Goal: Task Accomplishment & Management: Use online tool/utility

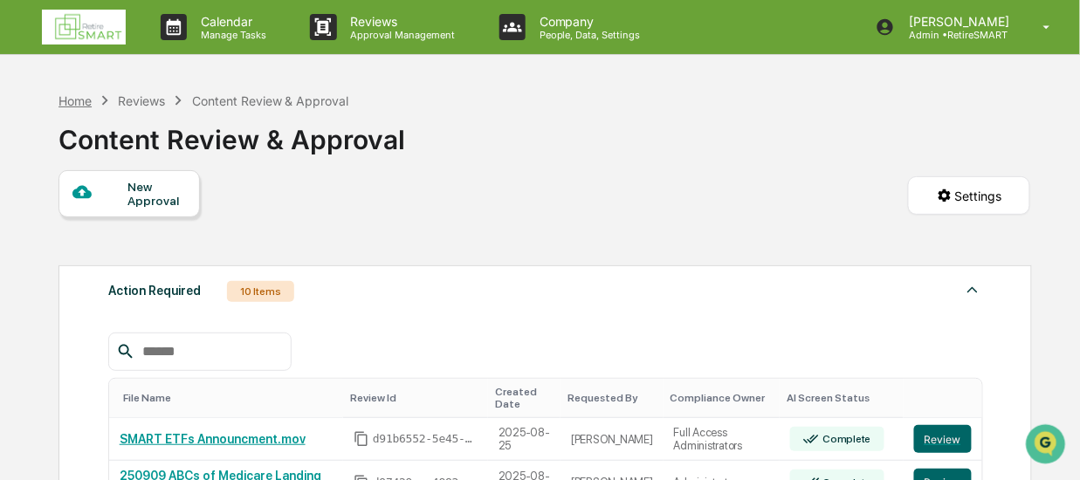
click at [88, 100] on div "Home" at bounding box center [74, 100] width 33 height 15
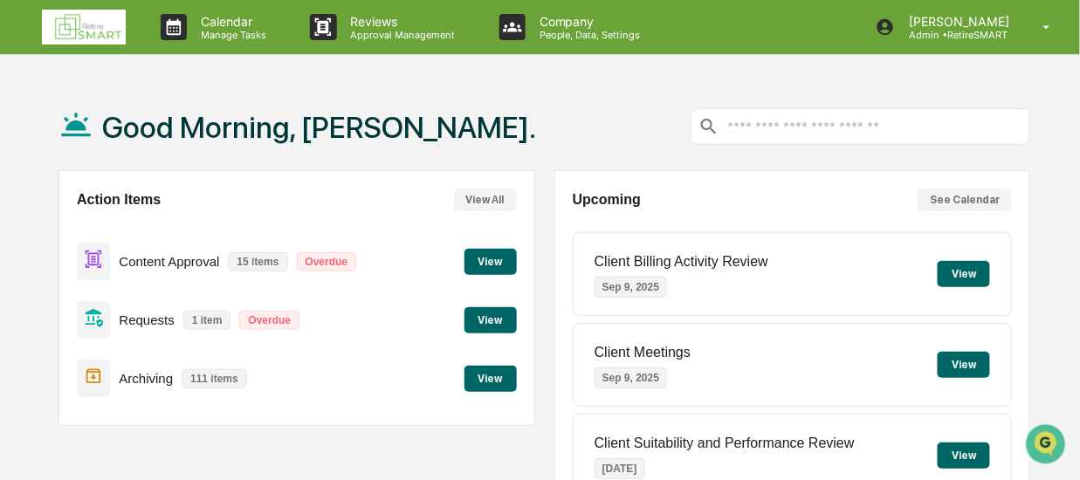
click at [485, 263] on button "View" at bounding box center [490, 262] width 52 height 26
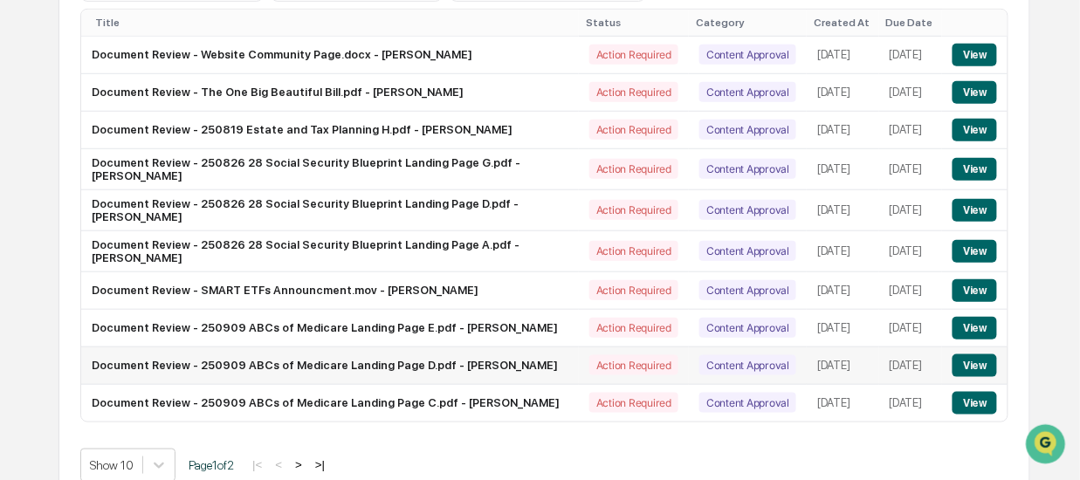
scroll to position [301, 0]
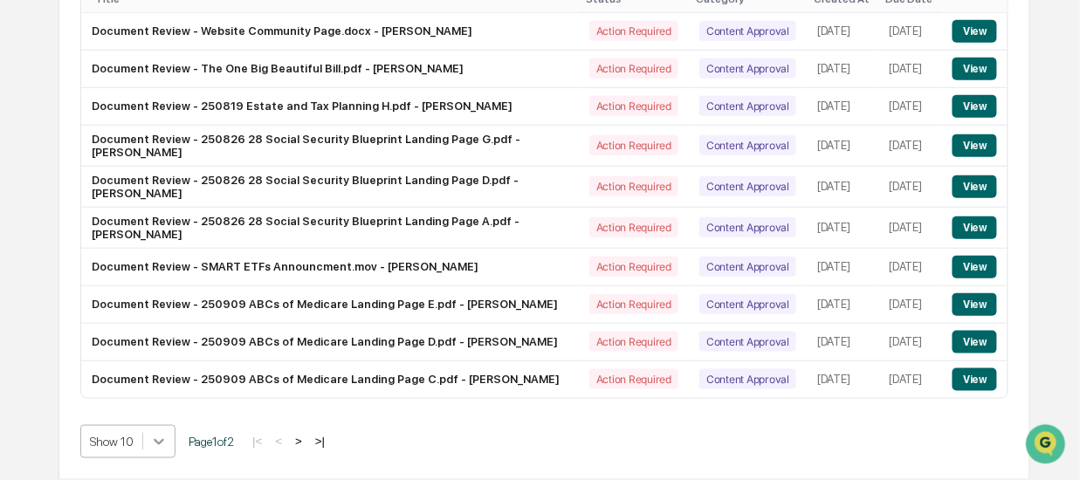
click at [160, 445] on body "Calendar Manage Tasks Reviews Approval Management Company People, Data, Setting…" at bounding box center [540, 98] width 1080 height 766
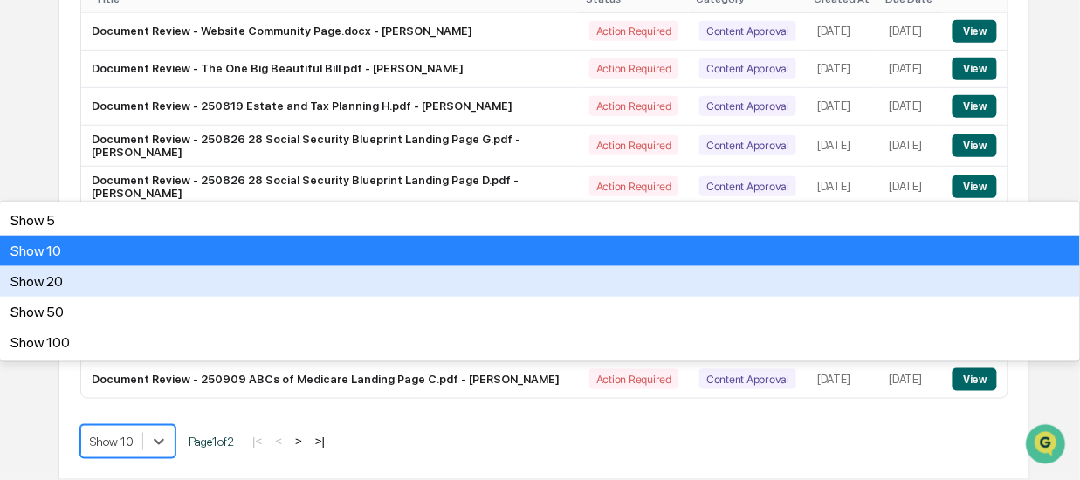
click at [146, 297] on div "Show 20" at bounding box center [540, 281] width 1080 height 31
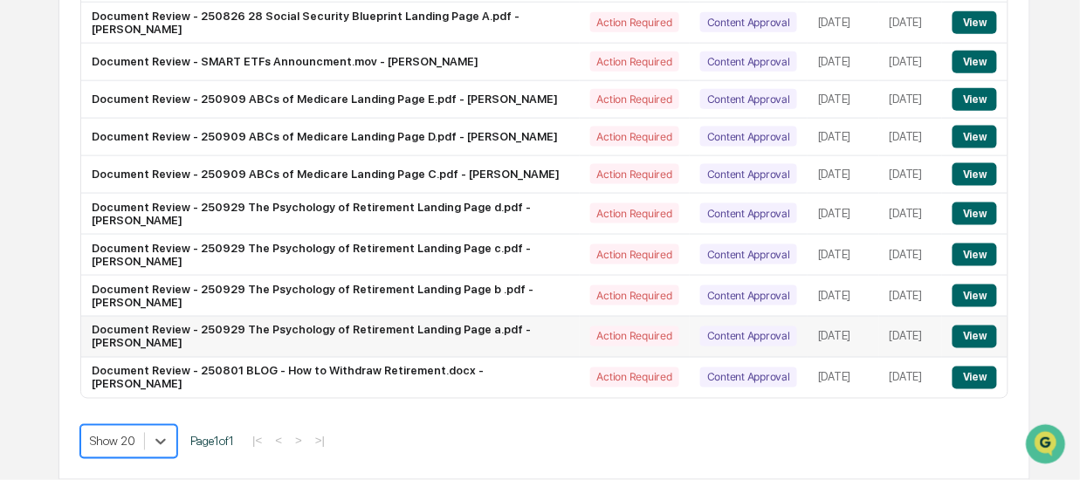
scroll to position [510, 0]
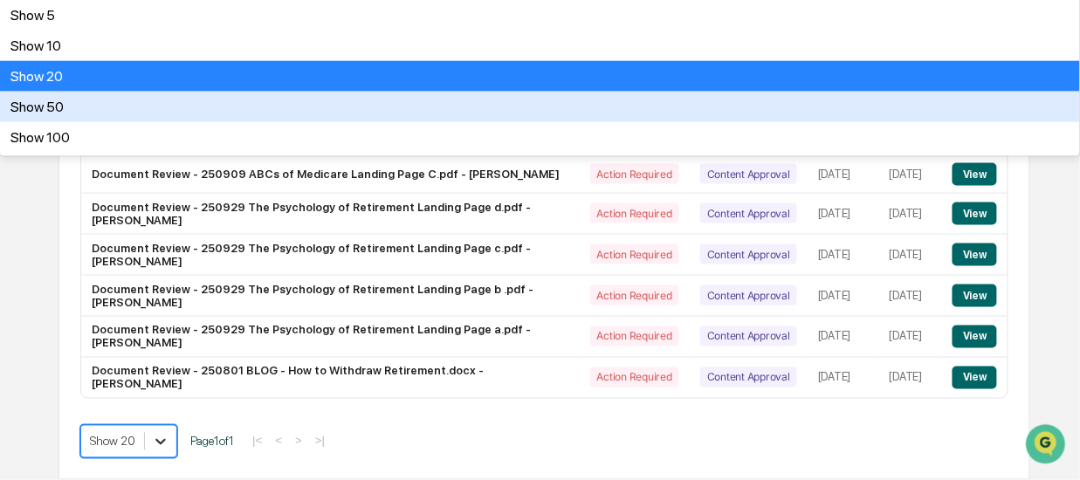
click at [145, 122] on div "Show 50" at bounding box center [540, 107] width 1080 height 31
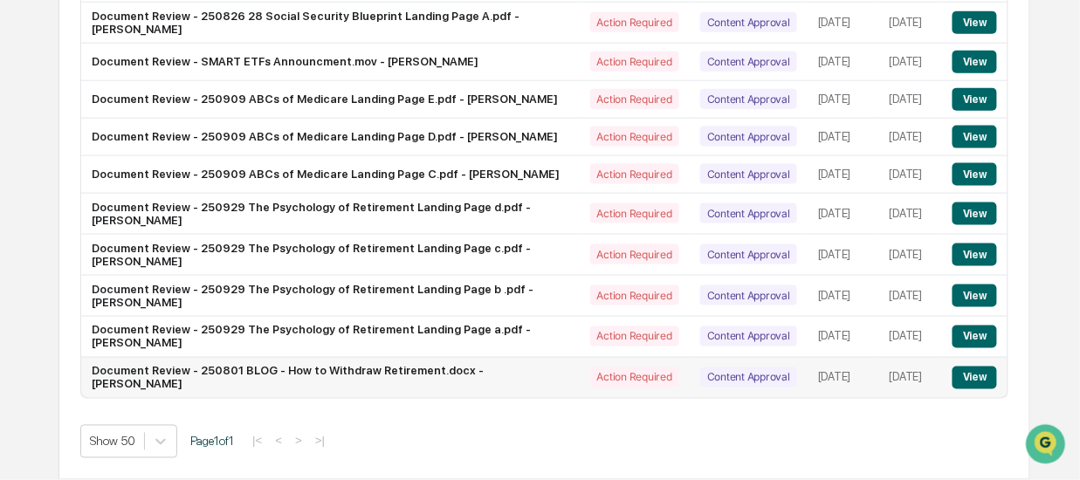
click at [973, 381] on button "View" at bounding box center [975, 378] width 45 height 23
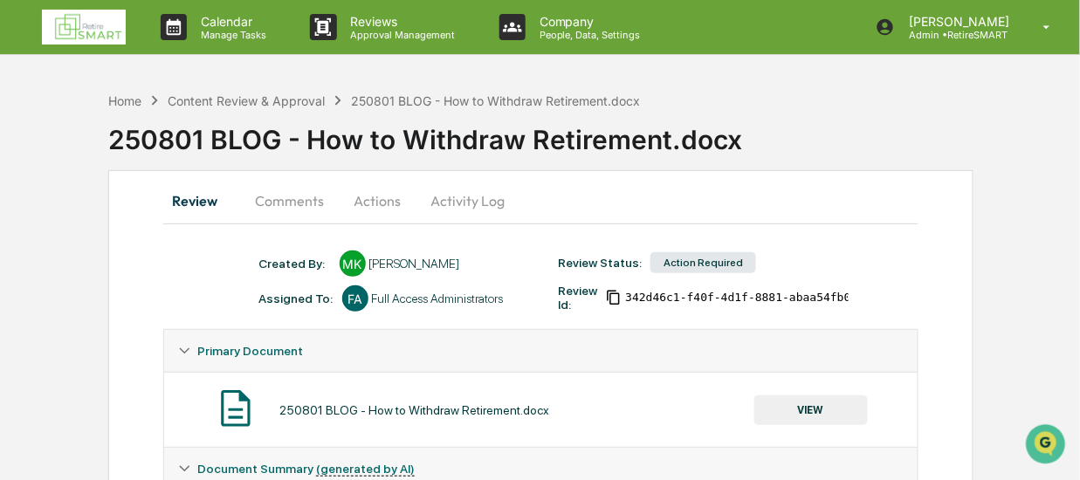
click at [299, 195] on button "Comments" at bounding box center [290, 201] width 97 height 42
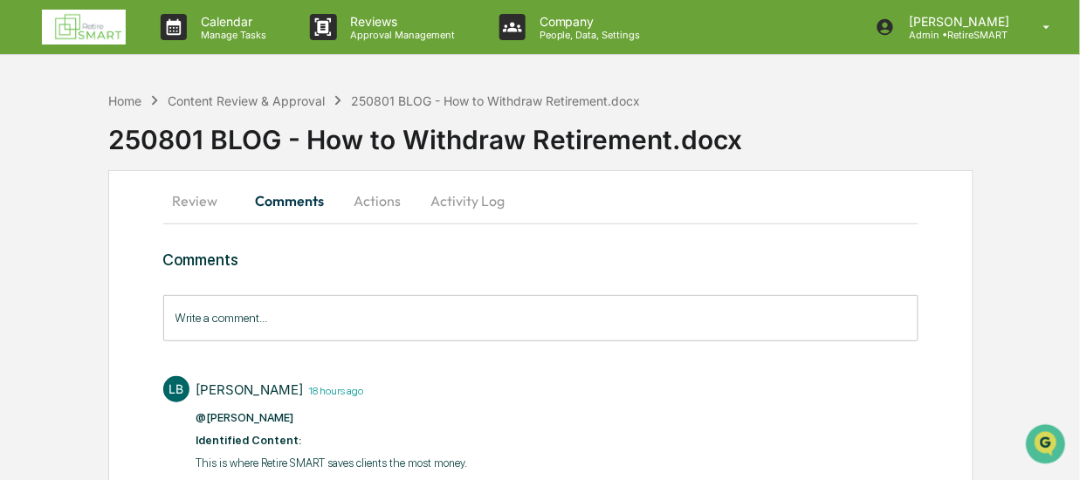
click at [205, 196] on button "Review" at bounding box center [202, 201] width 79 height 42
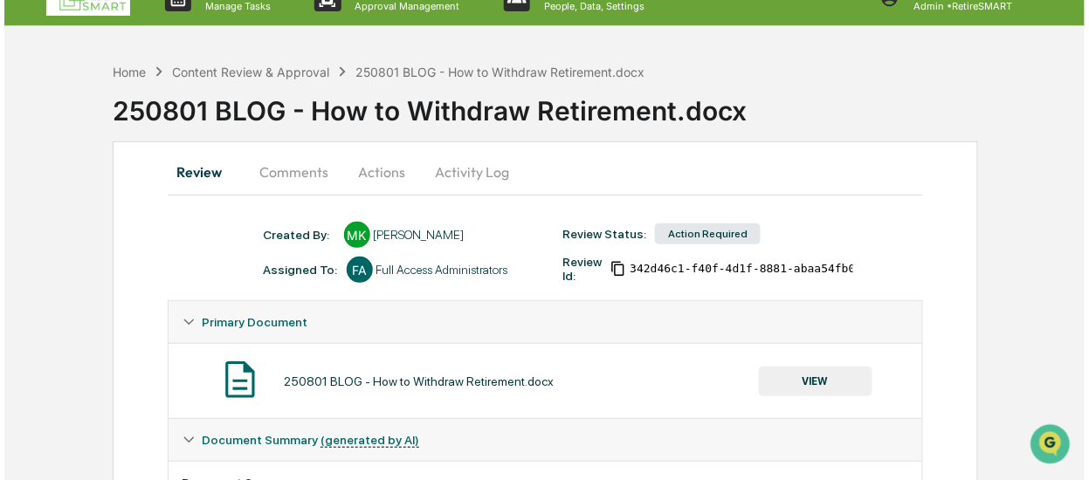
scroll to position [17, 0]
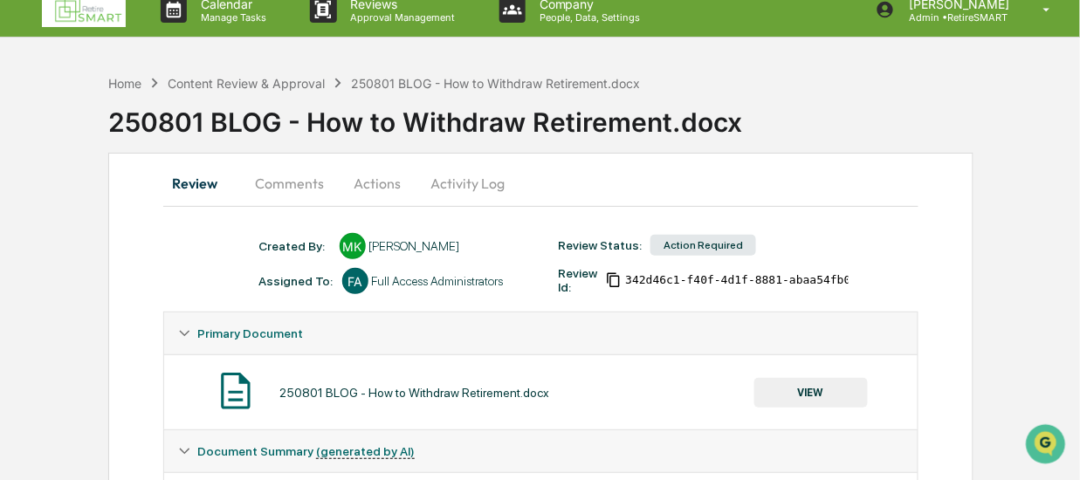
click at [376, 180] on button "Actions" at bounding box center [378, 183] width 79 height 42
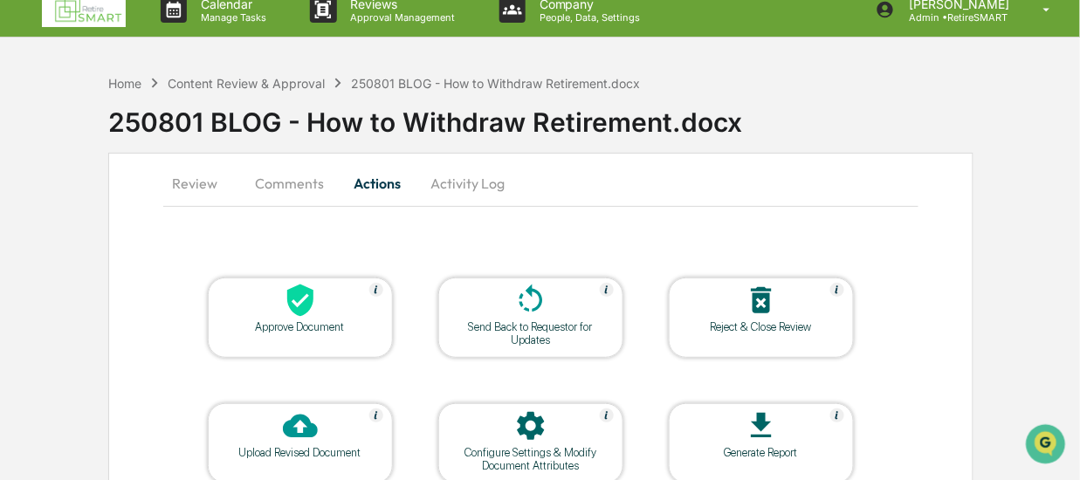
click at [305, 313] on icon at bounding box center [300, 300] width 35 height 35
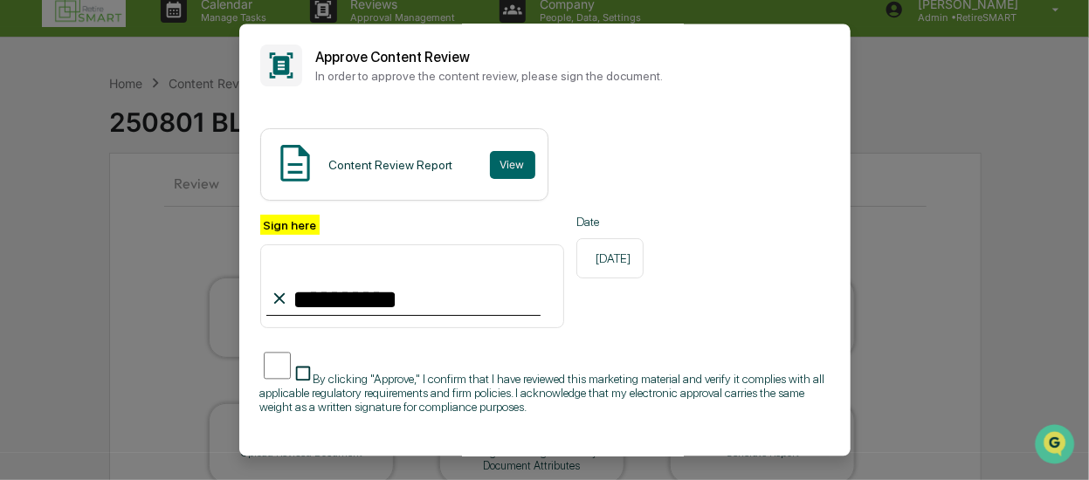
type input "**********"
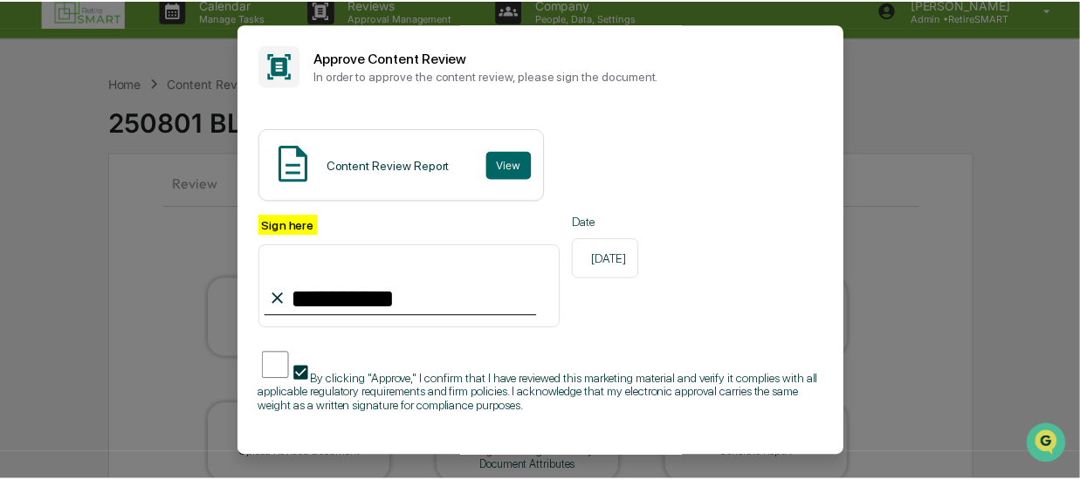
scroll to position [79, 0]
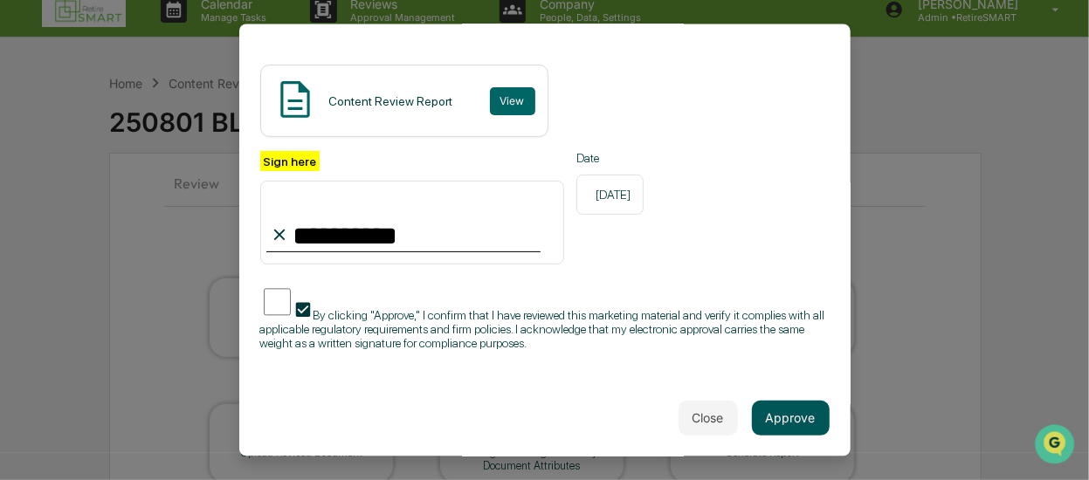
click at [782, 413] on button "Approve" at bounding box center [791, 417] width 78 height 35
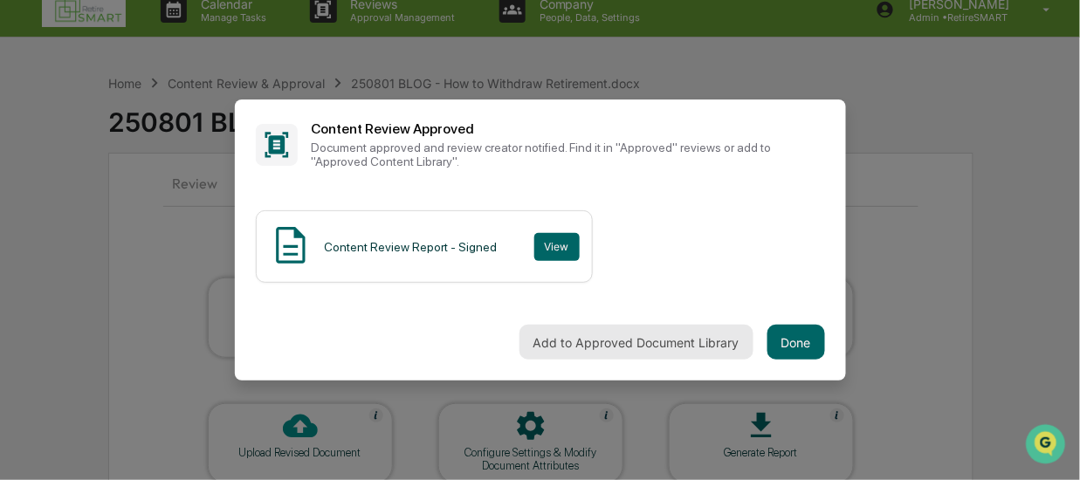
click at [684, 341] on button "Add to Approved Document Library" at bounding box center [636, 342] width 234 height 35
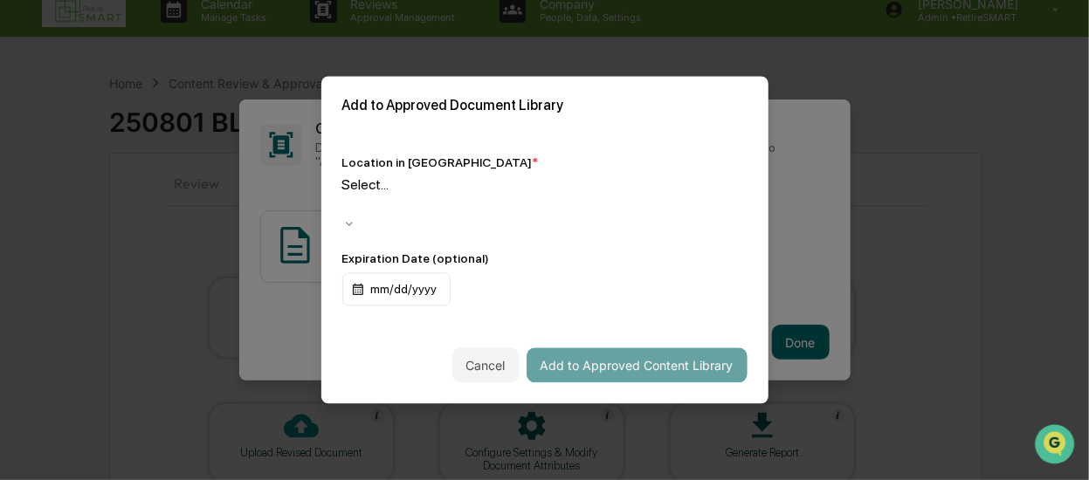
click at [486, 191] on div "Select..." at bounding box center [544, 197] width 405 height 40
click at [347, 202] on div at bounding box center [345, 206] width 3 height 20
click at [347, 204] on div at bounding box center [345, 206] width 3 height 20
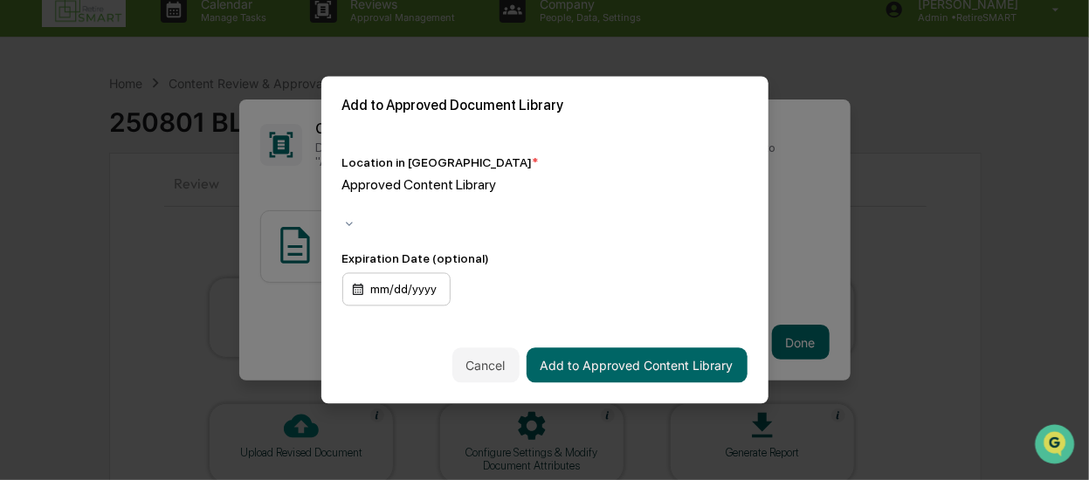
click at [421, 274] on div "mm/dd/yyyy" at bounding box center [396, 289] width 108 height 33
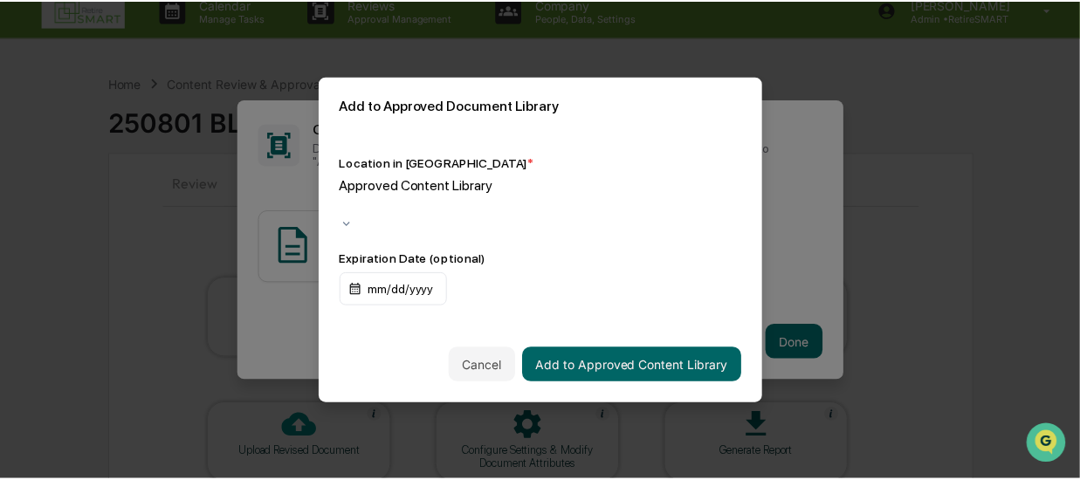
scroll to position [1616, 0]
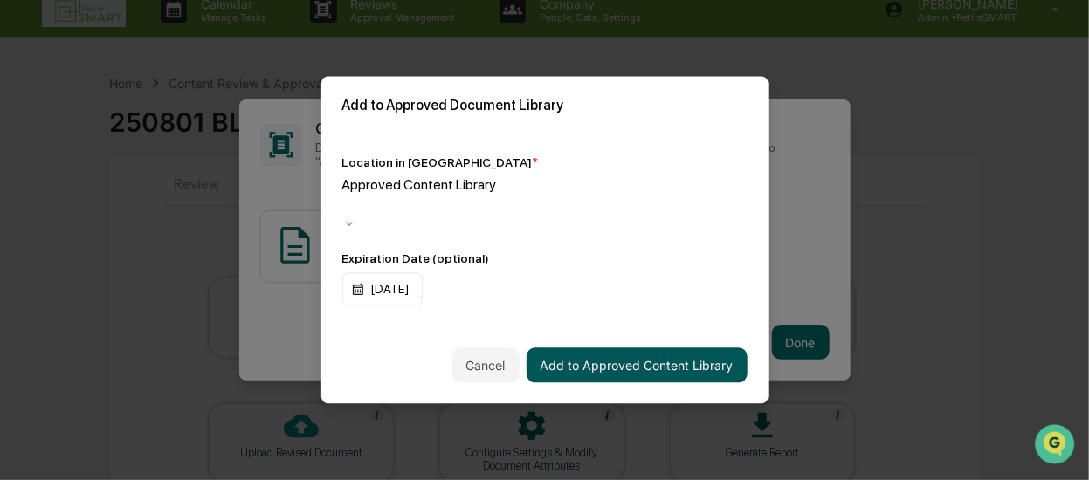
click at [611, 354] on button "Add to Approved Content Library" at bounding box center [636, 365] width 221 height 35
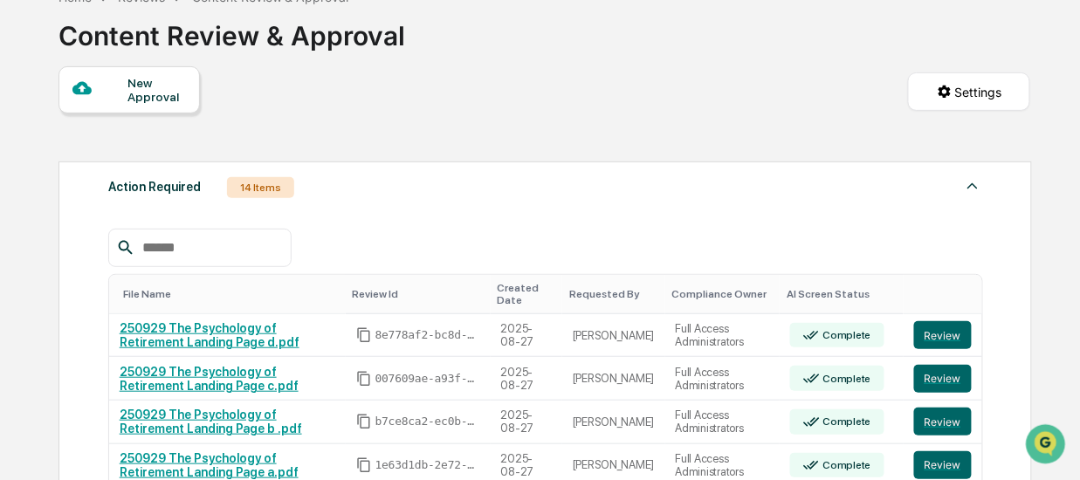
scroll to position [105, 0]
